Goal: Information Seeking & Learning: Check status

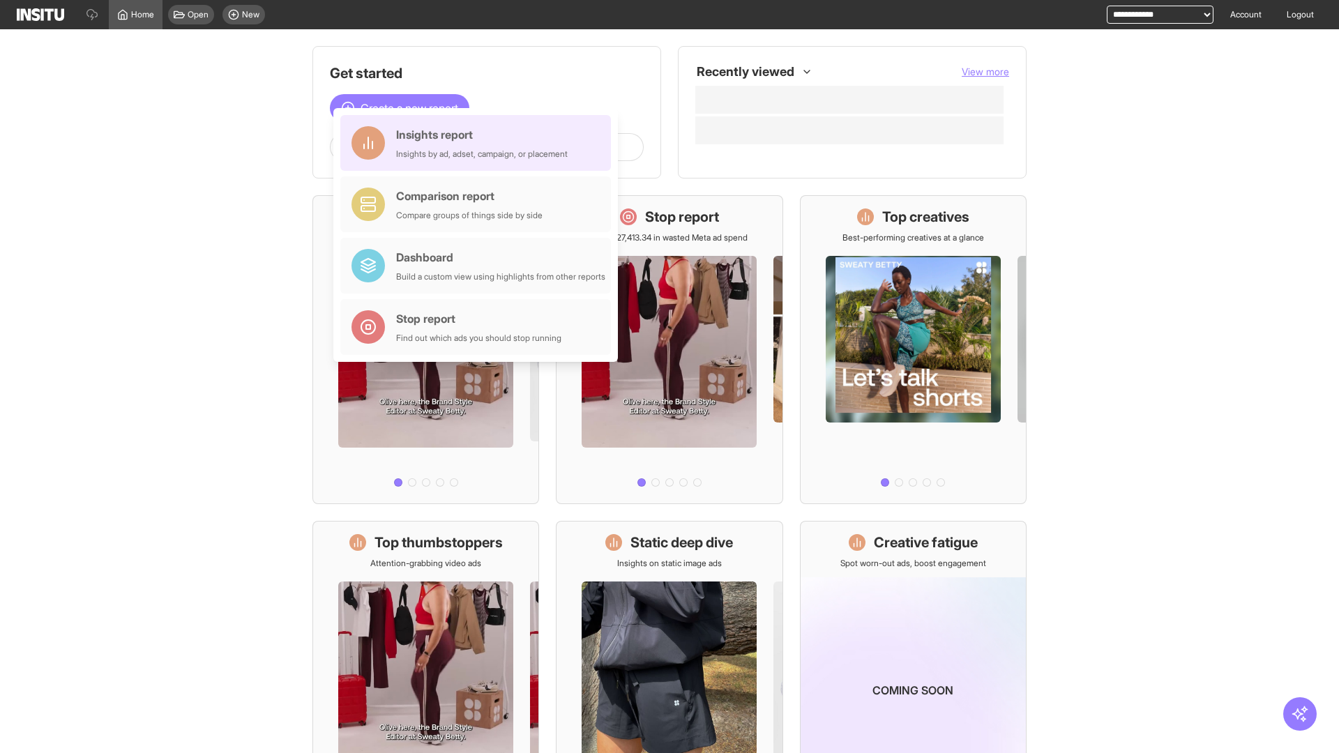
click at [479, 143] on div "Insights report Insights by ad, adset, campaign, or placement" at bounding box center [482, 142] width 172 height 33
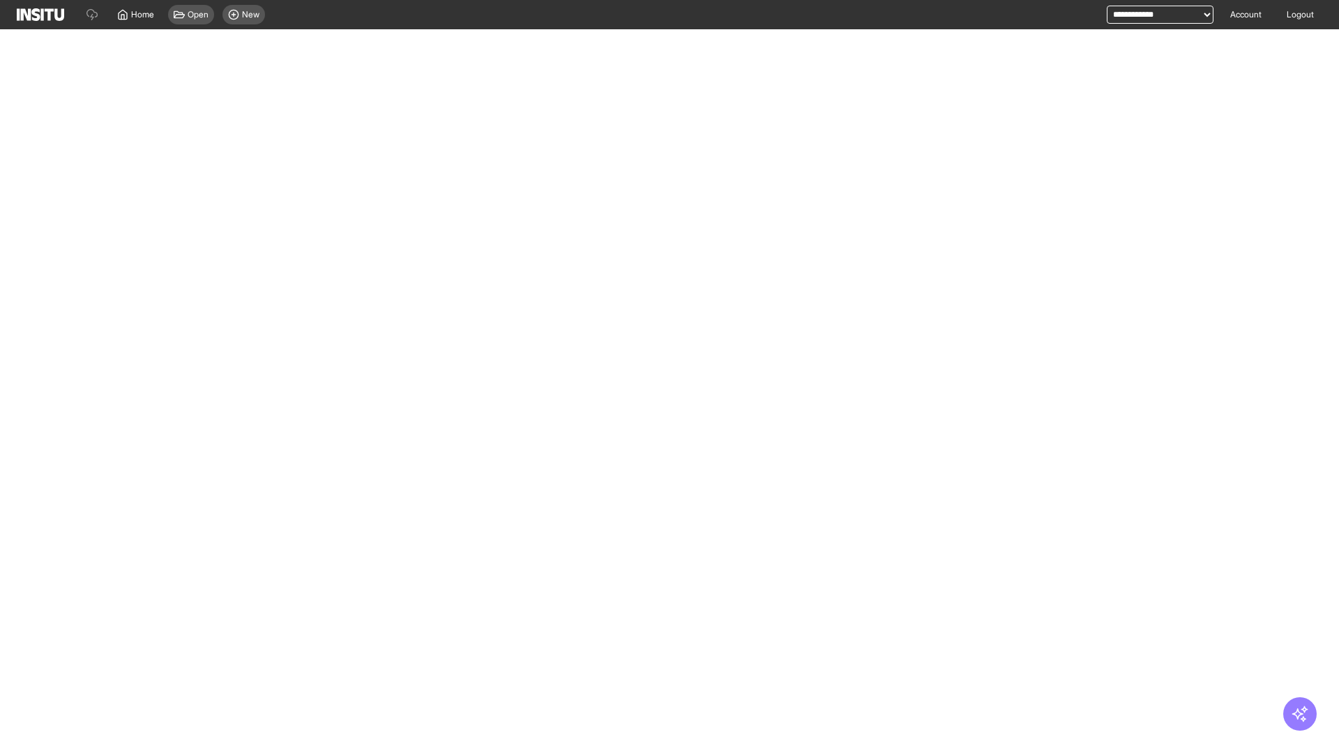
select select "**"
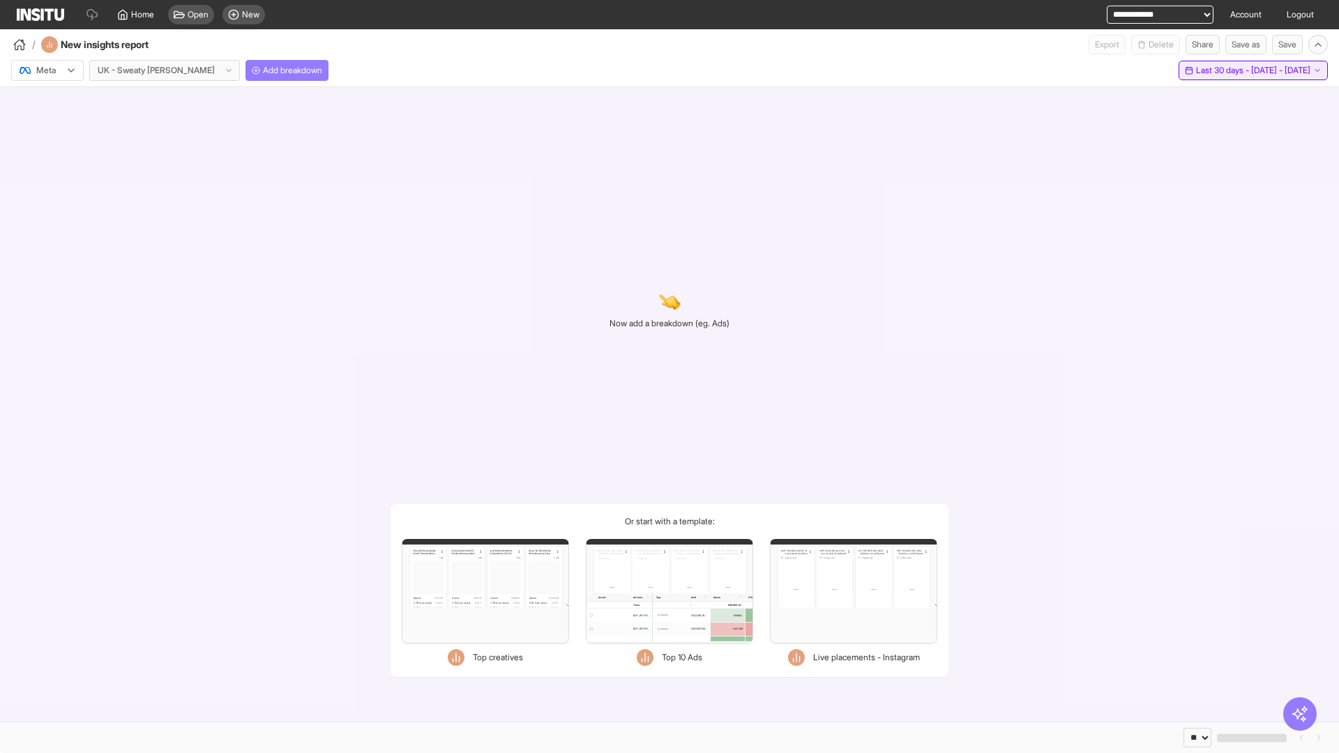
click at [1224, 70] on span "Last 30 days - [DATE] - [DATE]" at bounding box center [1253, 70] width 114 height 11
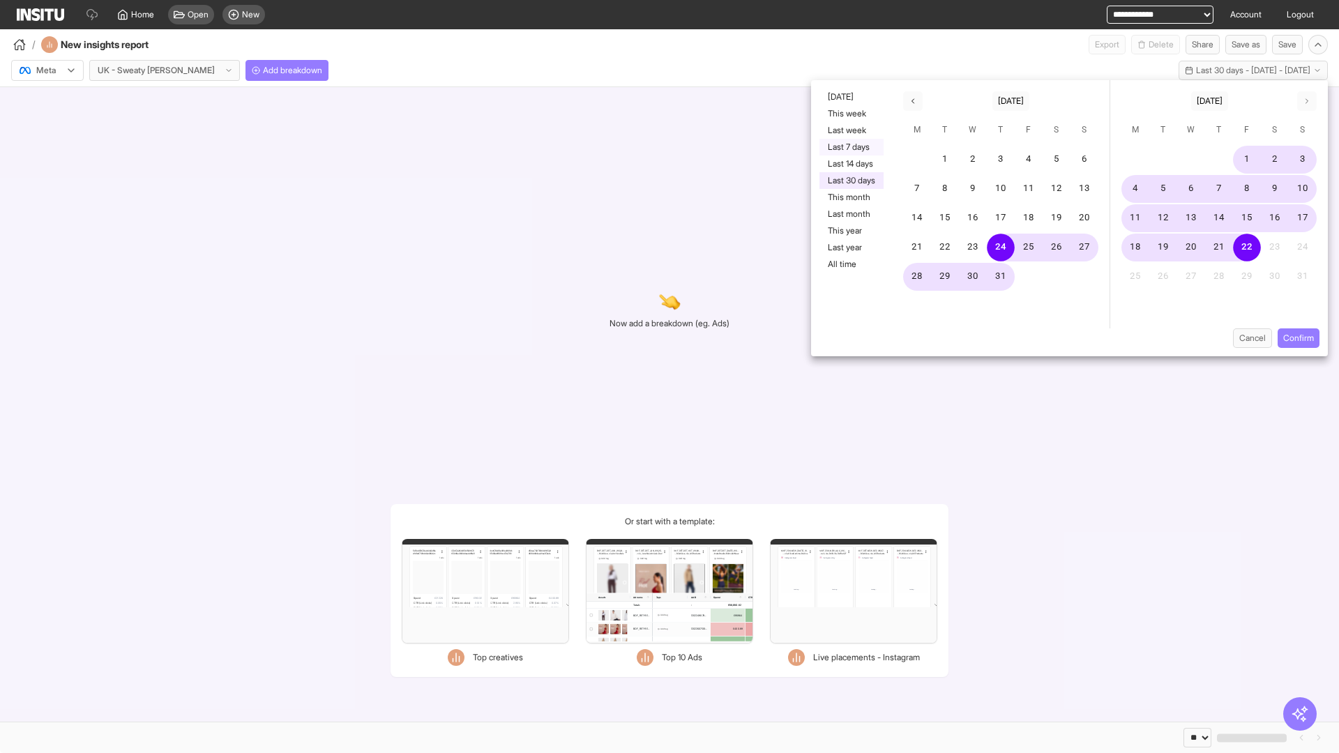
click at [850, 147] on button "Last 7 days" at bounding box center [852, 147] width 64 height 17
